Goal: Task Accomplishment & Management: Manage account settings

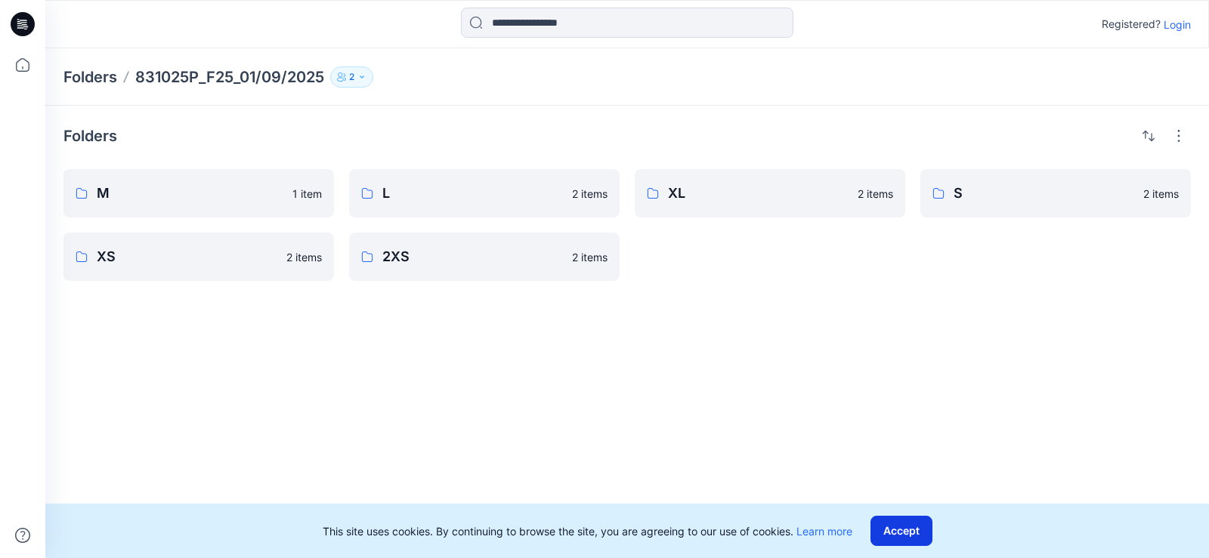
click at [897, 527] on button "Accept" at bounding box center [901, 531] width 62 height 30
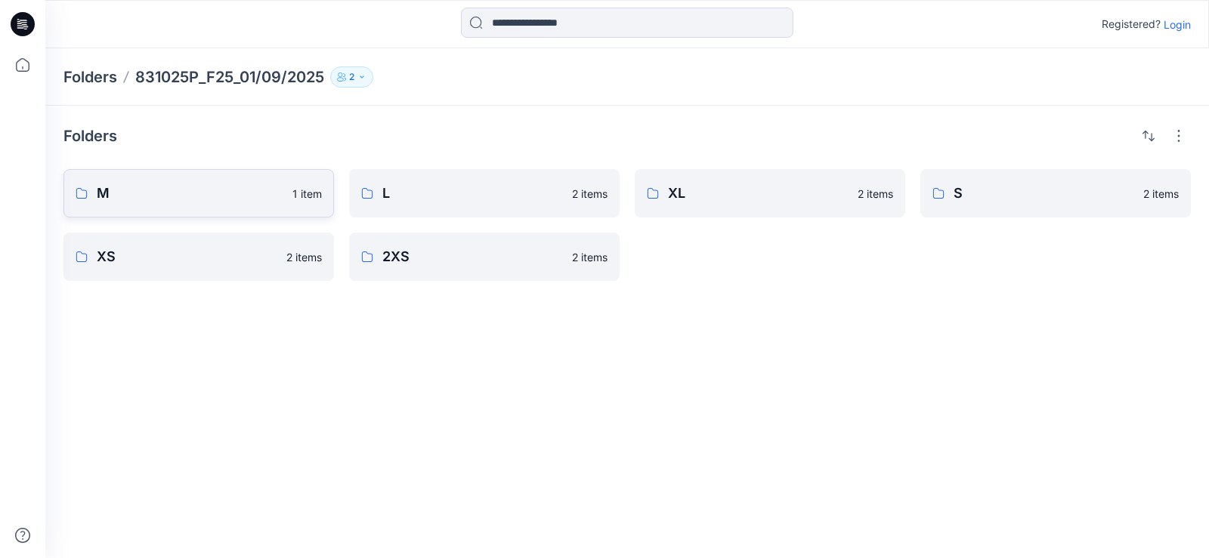
click at [298, 199] on p "1 item" at bounding box center [306, 194] width 29 height 16
click at [802, 320] on div "Folders M 1 item XS 2 items L 2 items 2XS 2 items XL 2 items S 2 items" at bounding box center [626, 332] width 1163 height 453
click at [1176, 26] on p "Login" at bounding box center [1176, 25] width 27 height 16
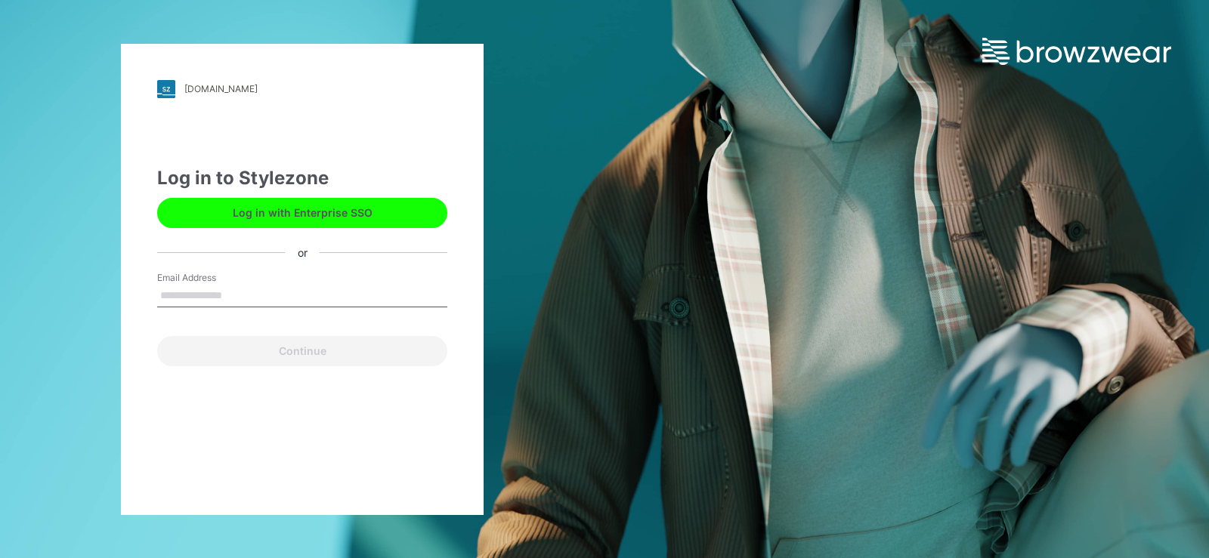
click at [225, 297] on input "Email Address" at bounding box center [302, 296] width 290 height 23
type input "*"
type input "**********"
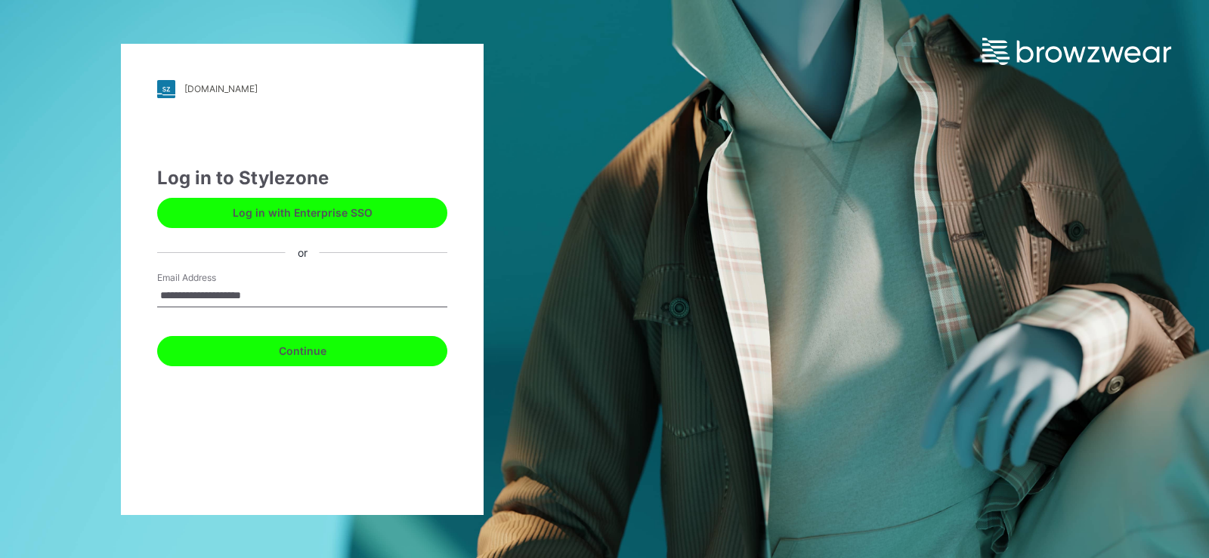
click at [317, 347] on button "Continue" at bounding box center [302, 351] width 290 height 30
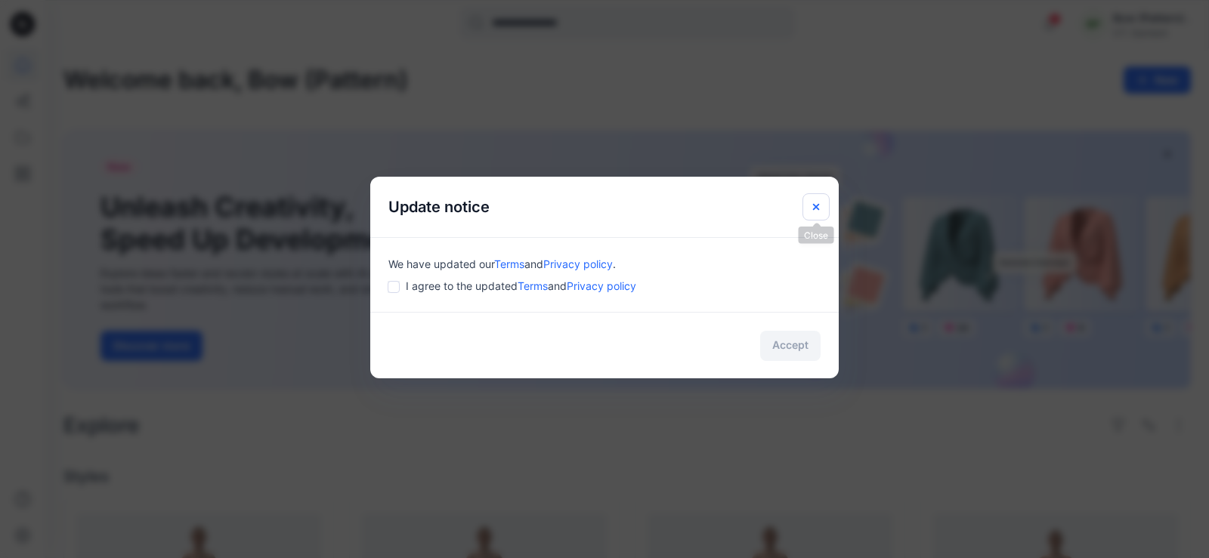
click at [812, 202] on icon "Close" at bounding box center [816, 207] width 12 height 12
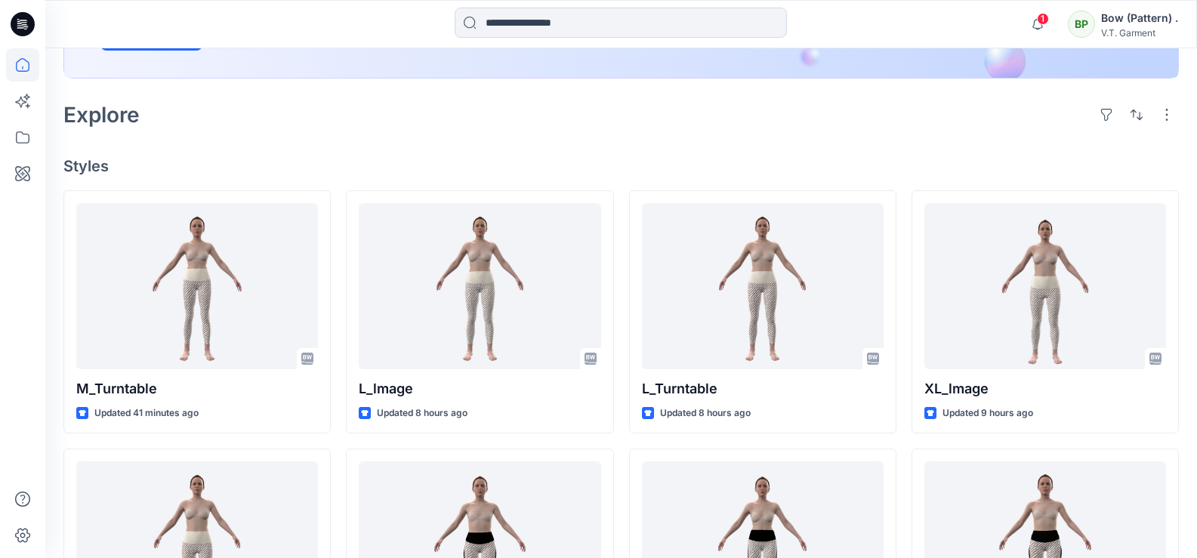
scroll to position [378, 0]
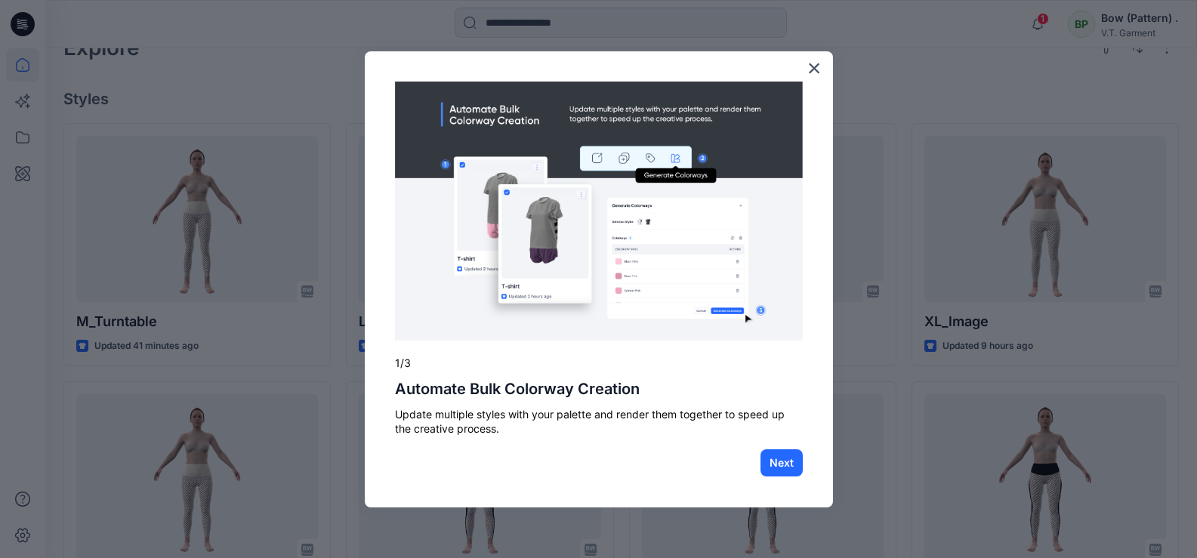
click at [805, 67] on div "× 1/3 Automate Bulk Colorway Creation Update multiple styles with your palette …" at bounding box center [599, 279] width 468 height 456
click at [817, 71] on button "×" at bounding box center [815, 68] width 14 height 24
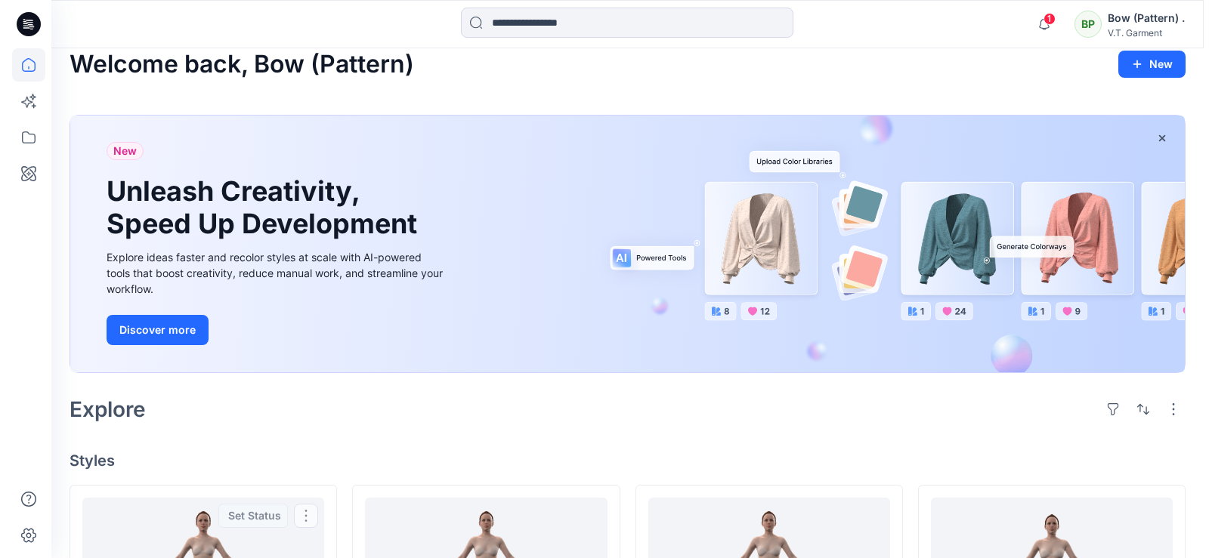
scroll to position [0, 0]
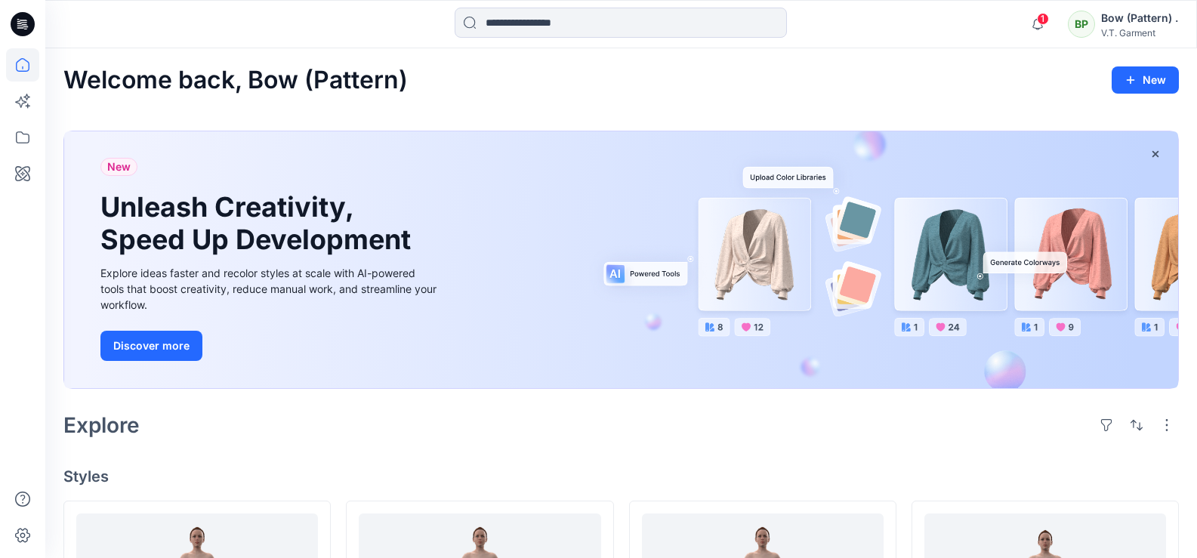
click at [1167, 22] on div "Bow (Pattern) ." at bounding box center [1139, 18] width 77 height 18
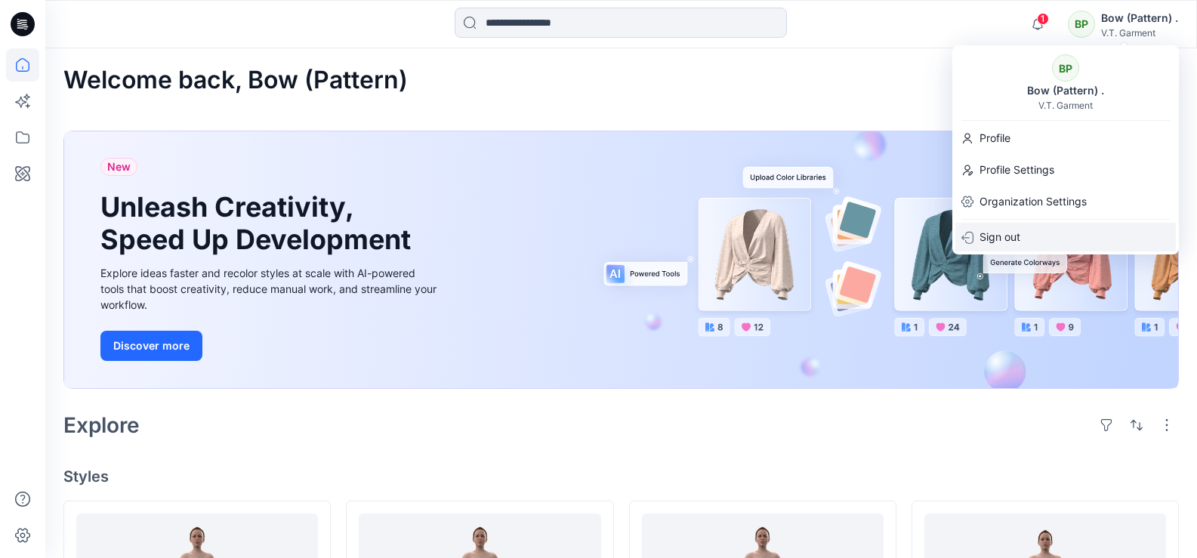
click at [994, 233] on p "Sign out" at bounding box center [1000, 237] width 41 height 29
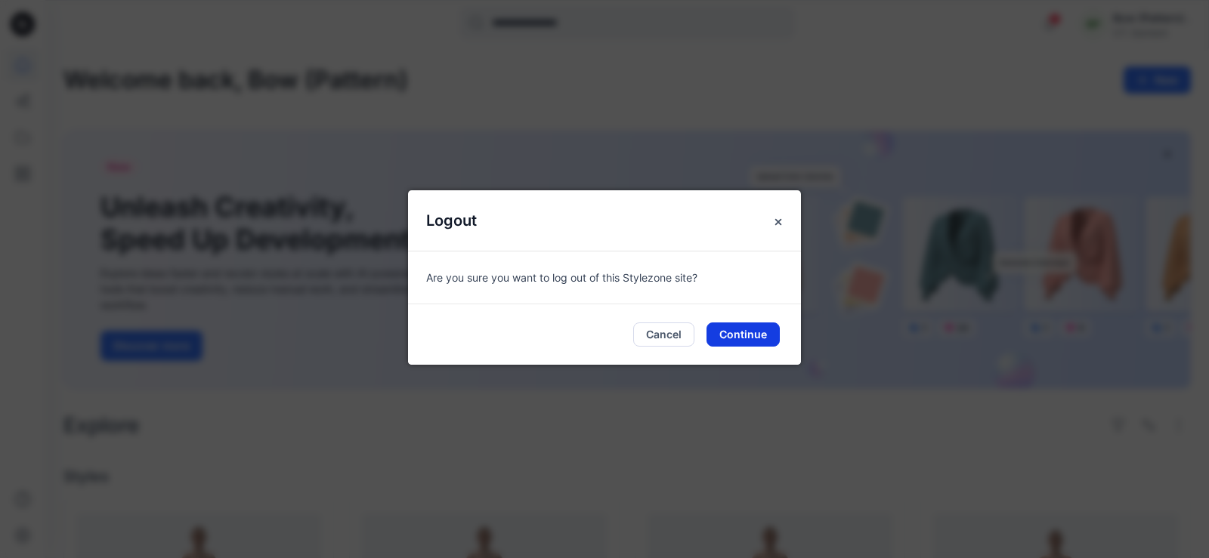
click at [756, 337] on button "Continue" at bounding box center [742, 335] width 73 height 24
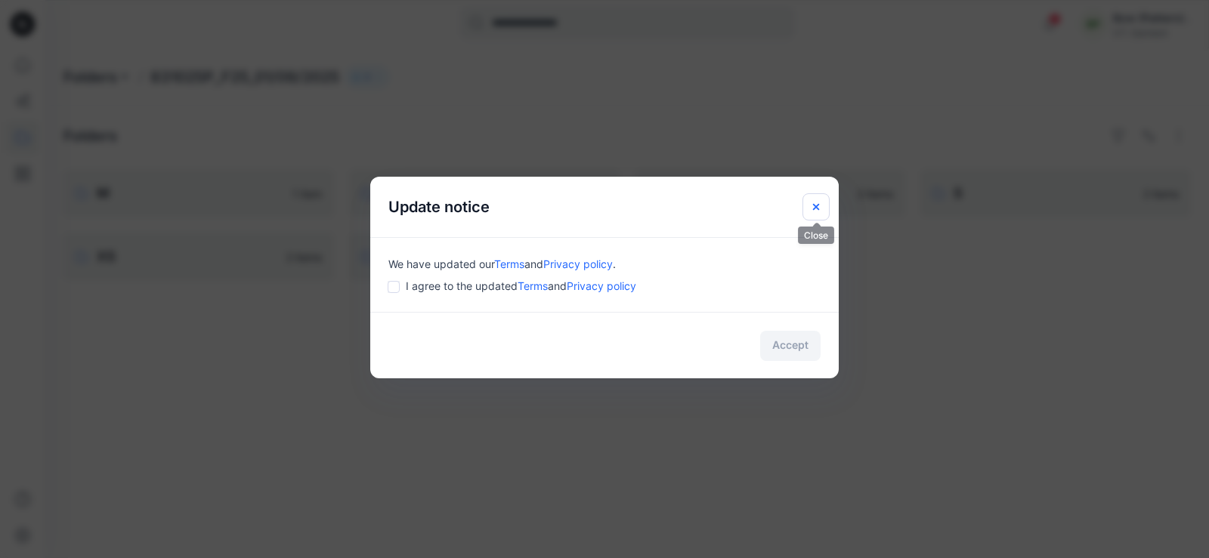
click at [811, 202] on icon "Close" at bounding box center [816, 207] width 12 height 12
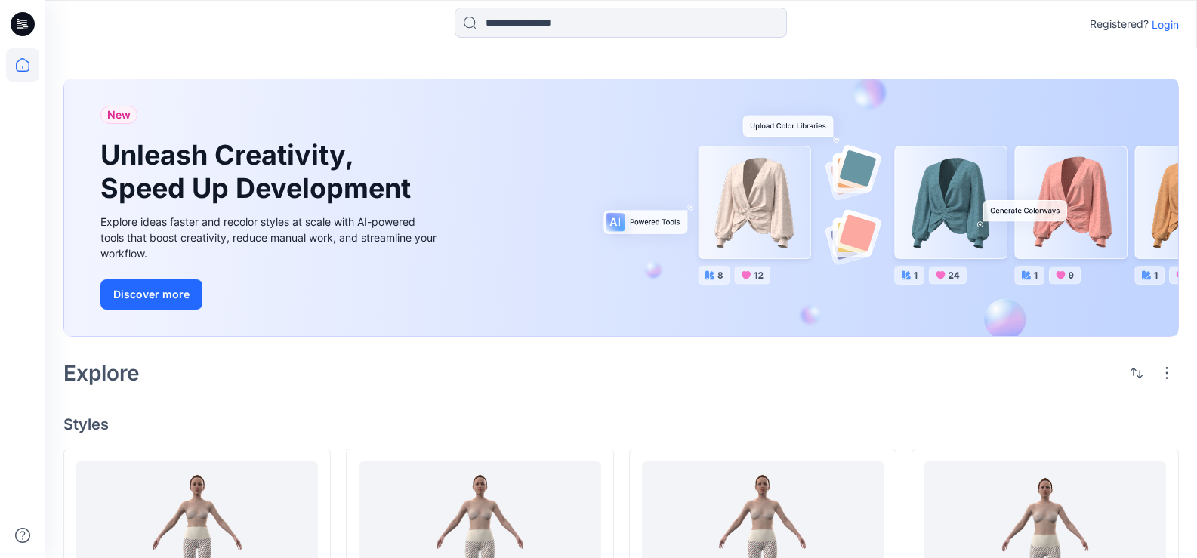
click at [1164, 23] on p "Login" at bounding box center [1165, 25] width 27 height 16
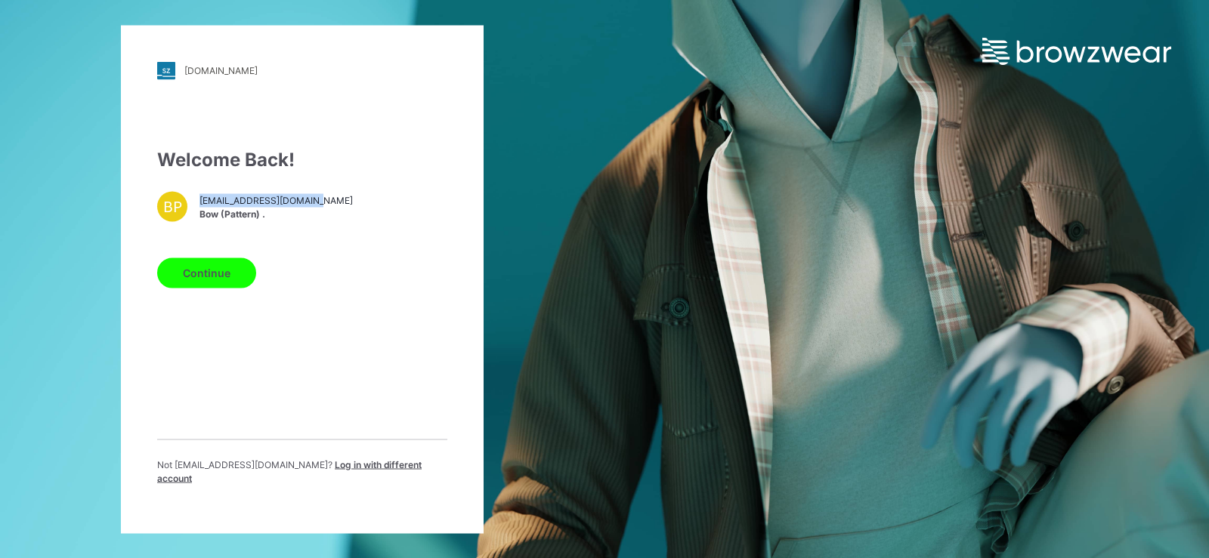
drag, startPoint x: 200, startPoint y: 210, endPoint x: 333, endPoint y: 198, distance: 133.5
click at [333, 198] on div "BP pattern21@vtgarment.com Bow (Pattern) ." at bounding box center [302, 206] width 290 height 30
drag, startPoint x: 215, startPoint y: 332, endPoint x: 239, endPoint y: 329, distance: 24.3
click at [239, 330] on div "Welcome Back! BP pattern21@vtgarment.com Bow (Pattern) . Continue Not pattern21…" at bounding box center [302, 321] width 290 height 351
click at [351, 475] on span "Log in with different account" at bounding box center [289, 471] width 264 height 25
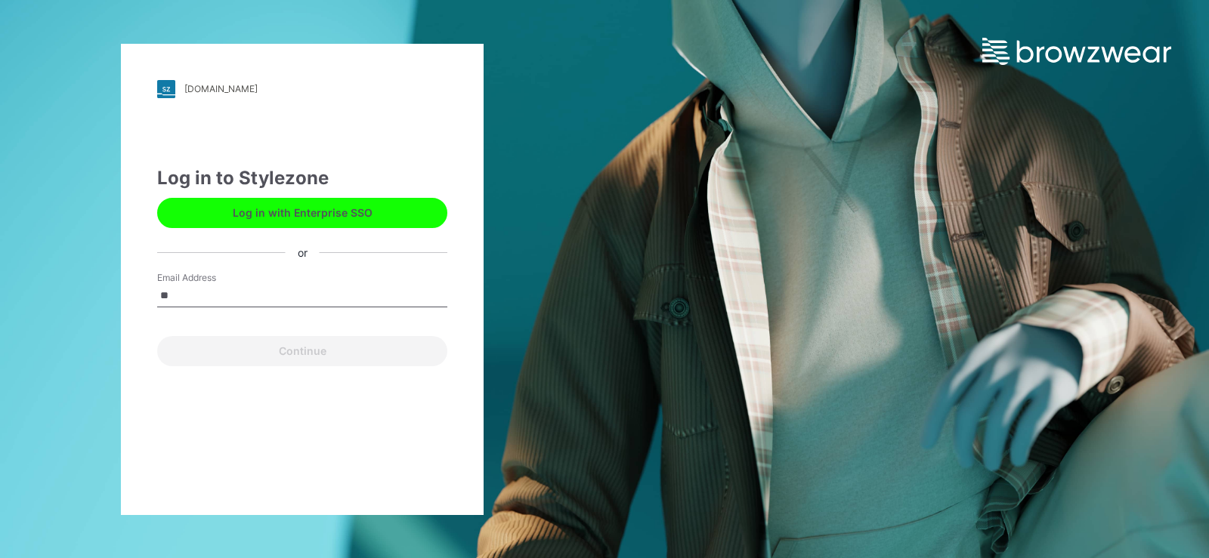
type input "**********"
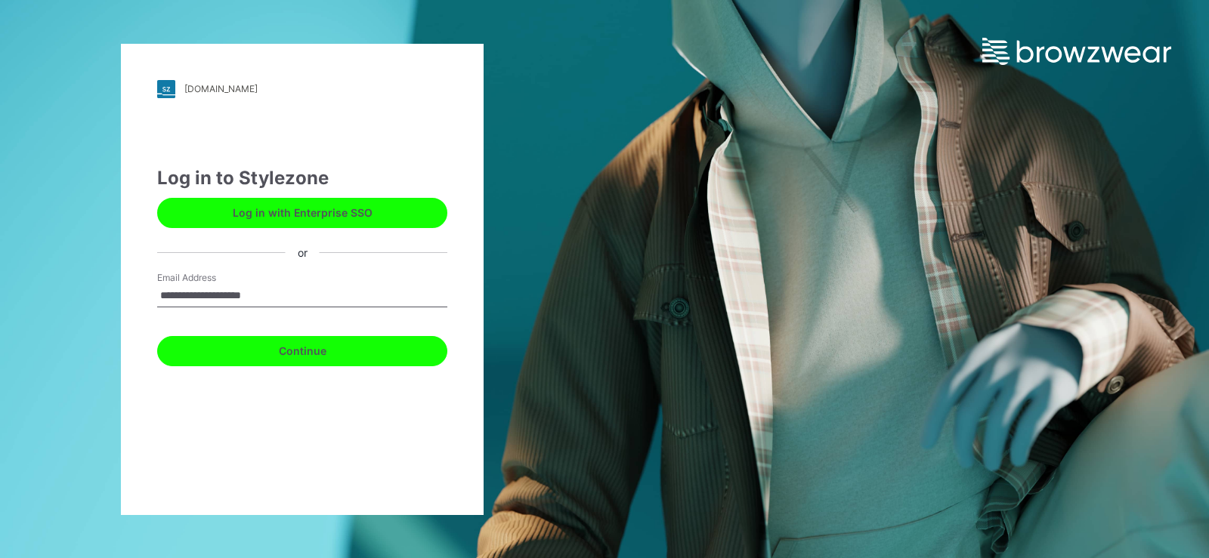
click at [313, 351] on button "Continue" at bounding box center [302, 351] width 290 height 30
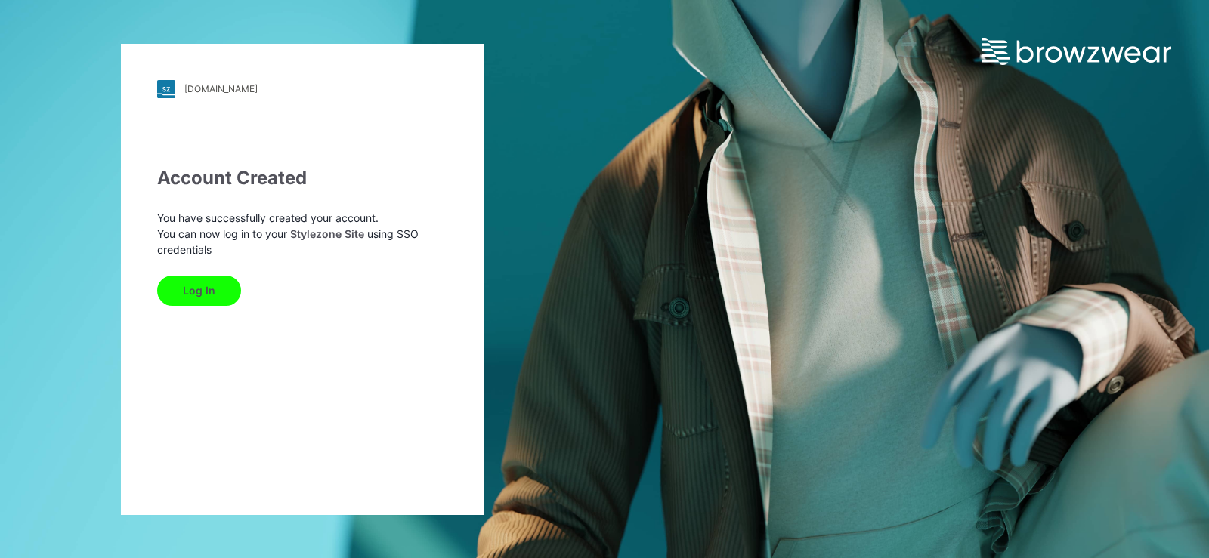
click at [193, 289] on button "Log In" at bounding box center [199, 291] width 84 height 30
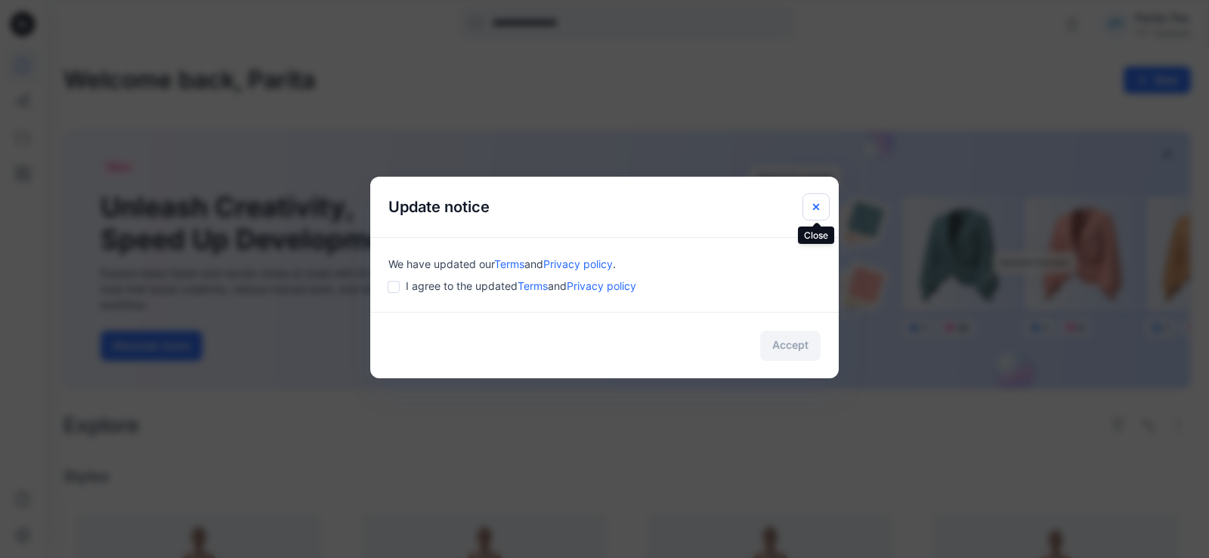
click at [818, 209] on icon "Close" at bounding box center [816, 207] width 6 height 6
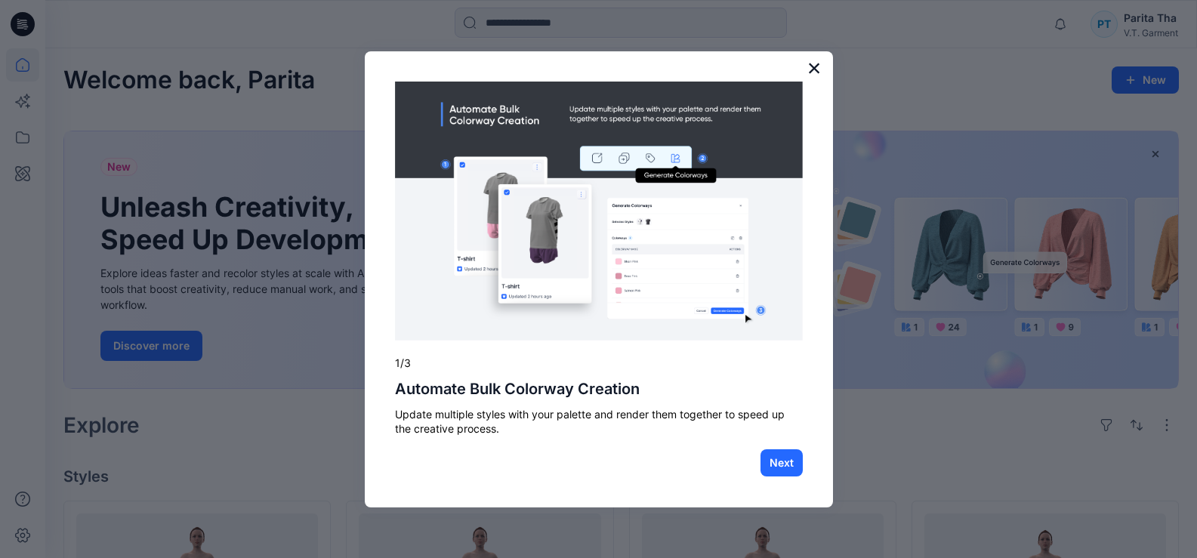
click at [811, 70] on button "×" at bounding box center [815, 68] width 14 height 24
